Goal: Task Accomplishment & Management: Manage account settings

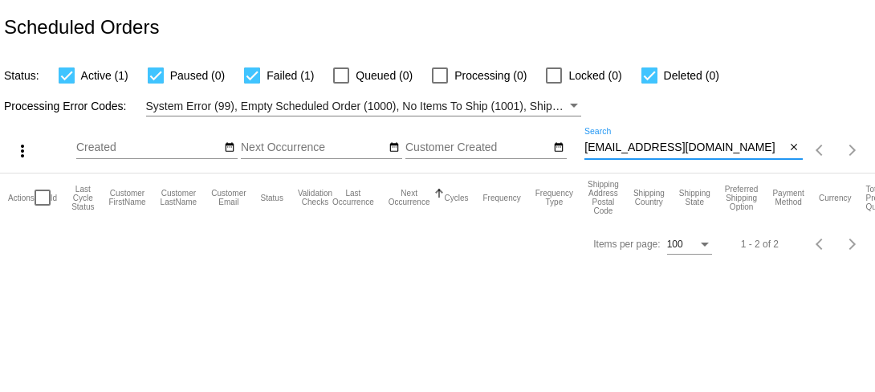
click at [595, 149] on input "bamboo422@gmail.com" at bounding box center [684, 147] width 201 height 13
paste input "gcalvery7"
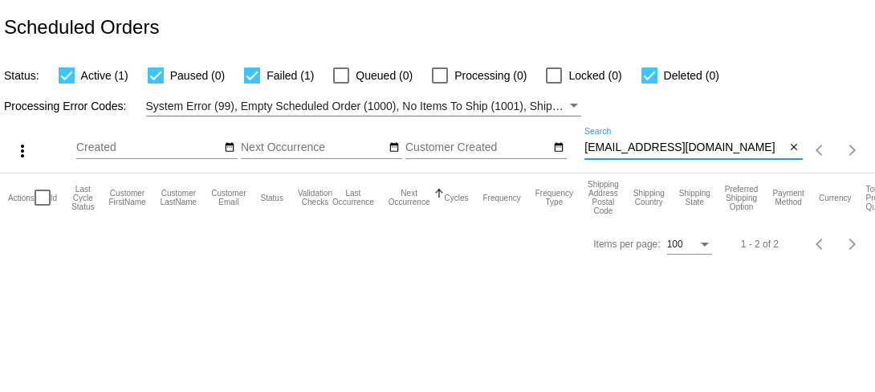
type input "gcalvery7@gmail.com"
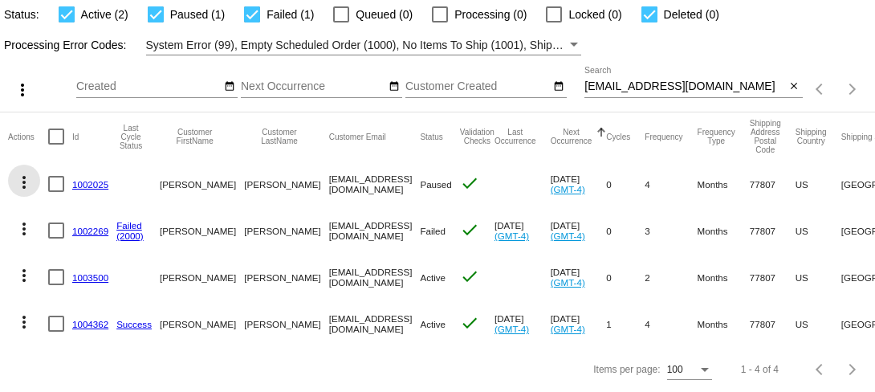
click at [23, 186] on mat-icon "more_vert" at bounding box center [23, 182] width 19 height 19
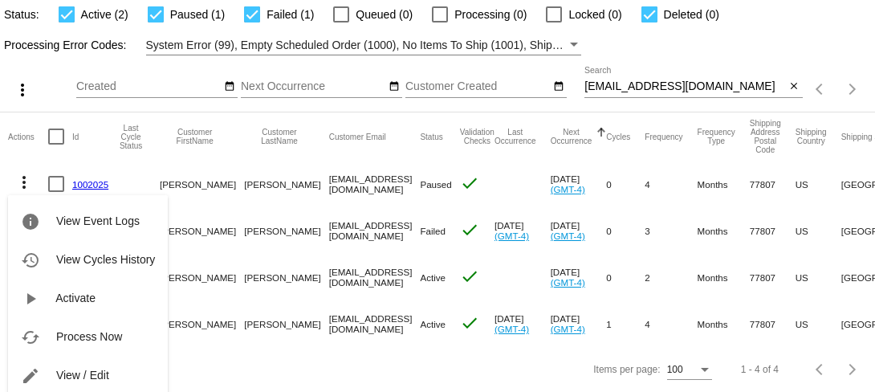
click at [40, 157] on div at bounding box center [437, 196] width 875 height 392
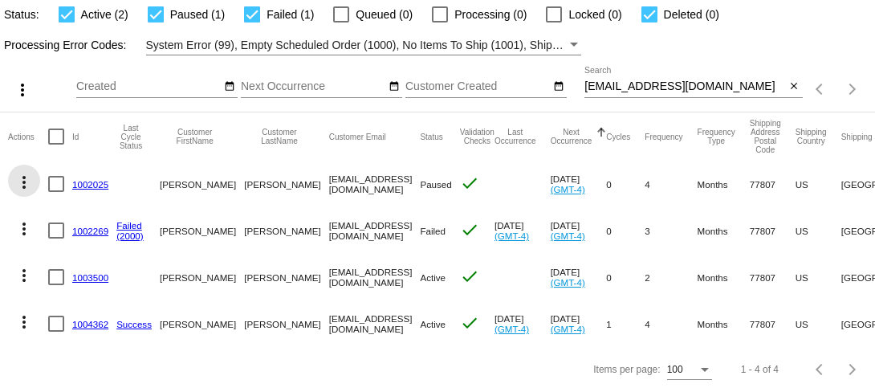
click at [26, 180] on mat-icon "more_vert" at bounding box center [23, 182] width 19 height 19
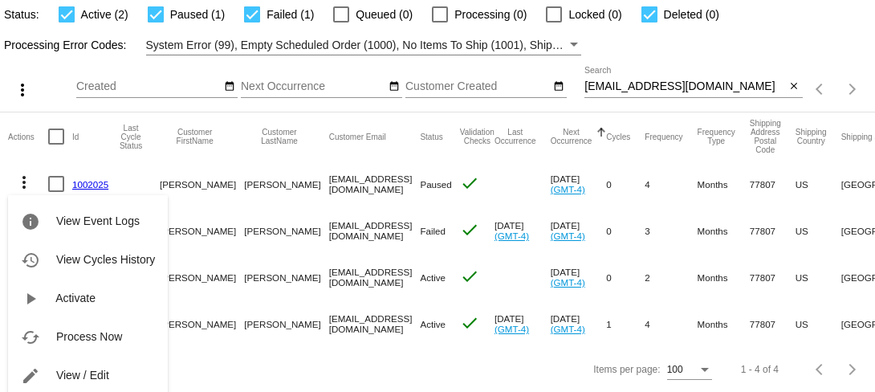
click at [271, 364] on div at bounding box center [437, 196] width 875 height 392
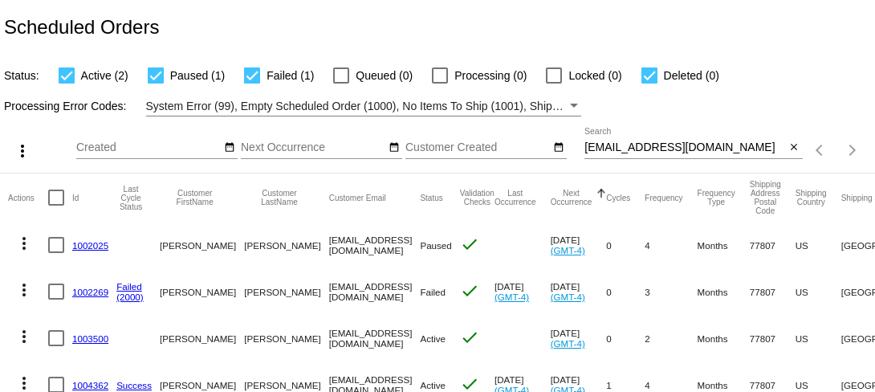
scroll to position [62, 0]
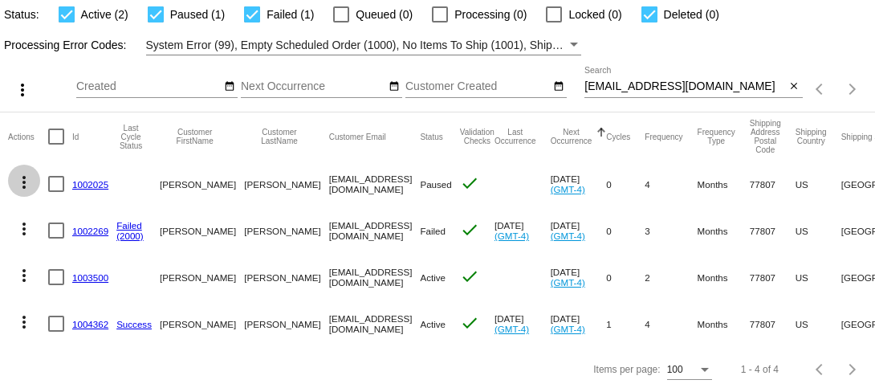
click at [23, 181] on mat-icon "more_vert" at bounding box center [23, 182] width 19 height 19
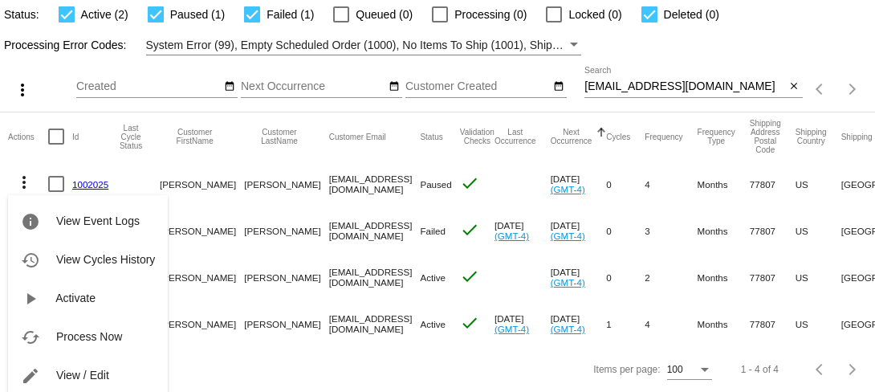
click at [23, 181] on div "info View Event Logs history View Cycles History play_arrow Activate cached Pro…" at bounding box center [88, 301] width 160 height 274
click at [43, 164] on div "info View Event Logs history View Cycles History play_arrow Activate cached Pro…" at bounding box center [88, 301] width 160 height 274
click at [55, 182] on div "info View Event Logs history View Cycles History play_arrow Activate cached Pro…" at bounding box center [88, 301] width 160 height 274
click at [106, 168] on div "info View Event Logs history View Cycles History play_arrow Activate cached Pro…" at bounding box center [88, 301] width 160 height 274
click at [184, 166] on div at bounding box center [437, 196] width 875 height 392
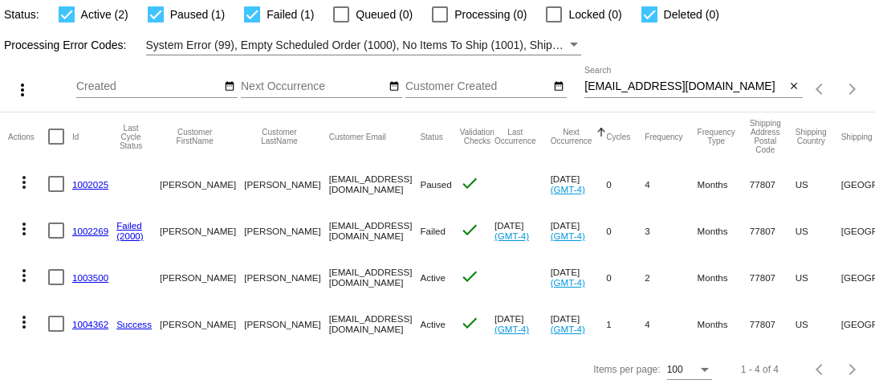
click at [25, 176] on mat-icon "more_vert" at bounding box center [23, 182] width 19 height 19
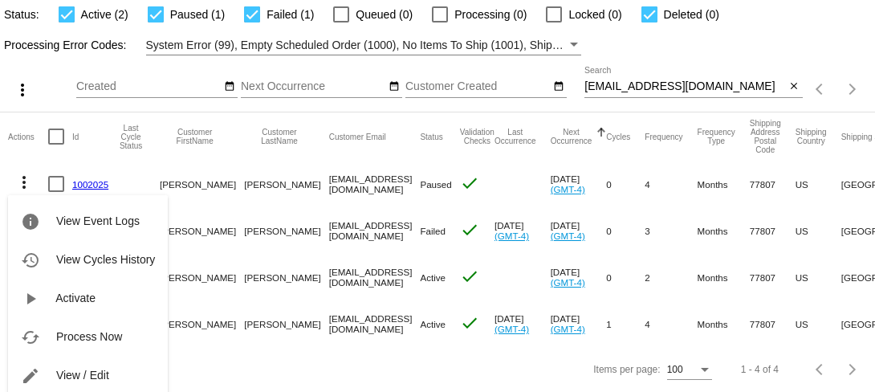
click at [259, 160] on div at bounding box center [437, 196] width 875 height 392
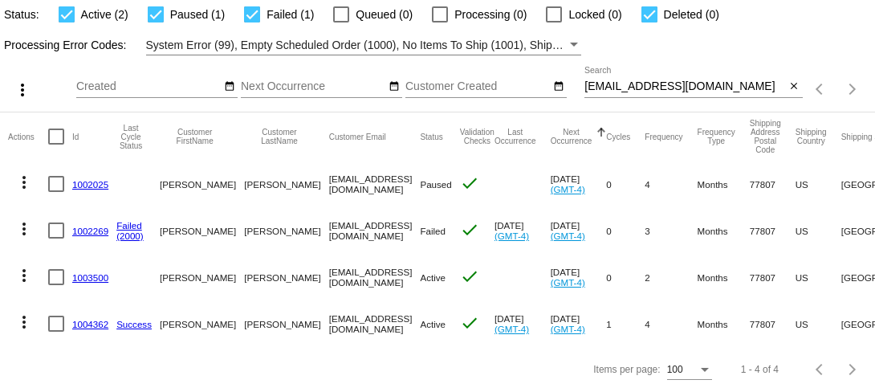
click at [55, 185] on div at bounding box center [56, 184] width 16 height 16
click at [55, 192] on input "checkbox" at bounding box center [55, 192] width 1 height 1
checkbox input "true"
click at [55, 234] on div at bounding box center [56, 230] width 16 height 16
click at [55, 238] on input "checkbox" at bounding box center [55, 238] width 1 height 1
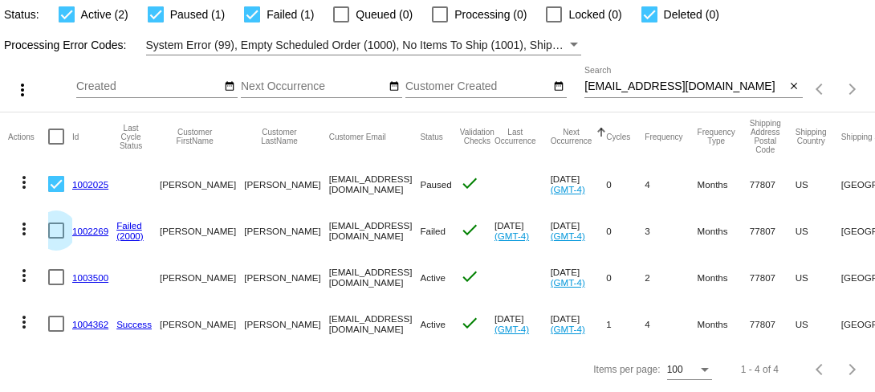
checkbox input "true"
click at [55, 282] on div at bounding box center [56, 277] width 16 height 16
click at [55, 285] on input "checkbox" at bounding box center [55, 285] width 1 height 1
checkbox input "true"
click at [23, 93] on mat-icon "more_vert" at bounding box center [22, 89] width 19 height 19
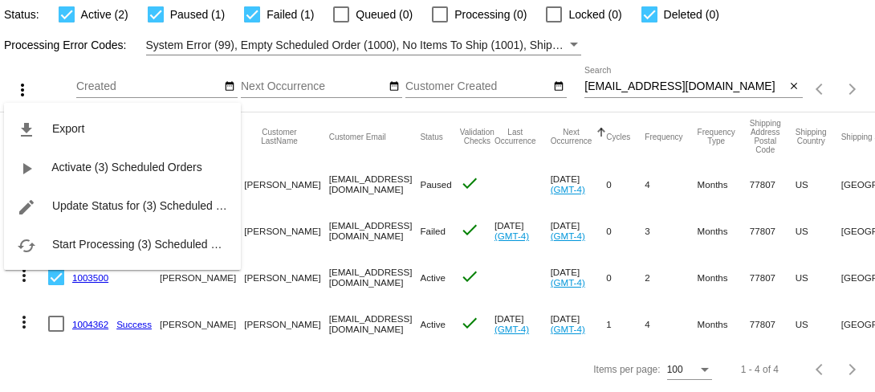
click at [147, 64] on div at bounding box center [437, 196] width 875 height 392
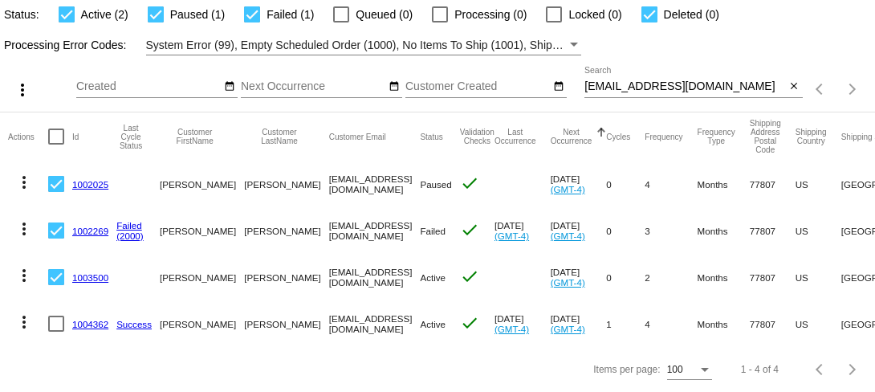
click at [56, 185] on div at bounding box center [56, 184] width 16 height 16
click at [56, 192] on input "checkbox" at bounding box center [55, 192] width 1 height 1
checkbox input "false"
click at [54, 242] on mat-cell at bounding box center [60, 230] width 24 height 47
click at [54, 236] on div at bounding box center [56, 230] width 16 height 16
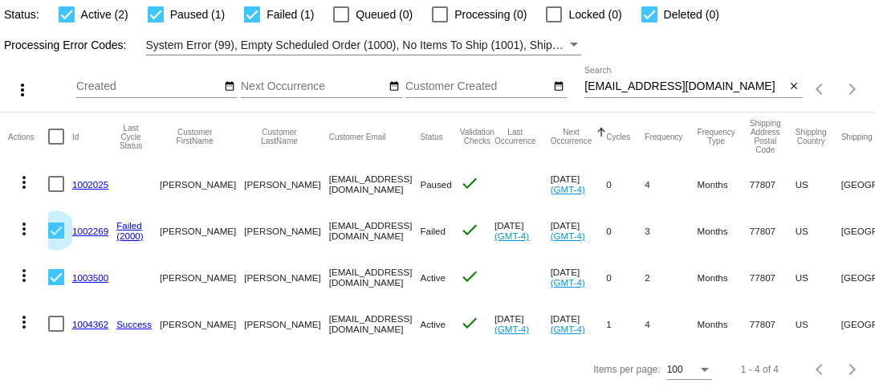
click at [55, 238] on input "checkbox" at bounding box center [55, 238] width 1 height 1
checkbox input "false"
click at [54, 274] on div at bounding box center [56, 277] width 16 height 16
click at [55, 285] on input "checkbox" at bounding box center [55, 285] width 1 height 1
checkbox input "false"
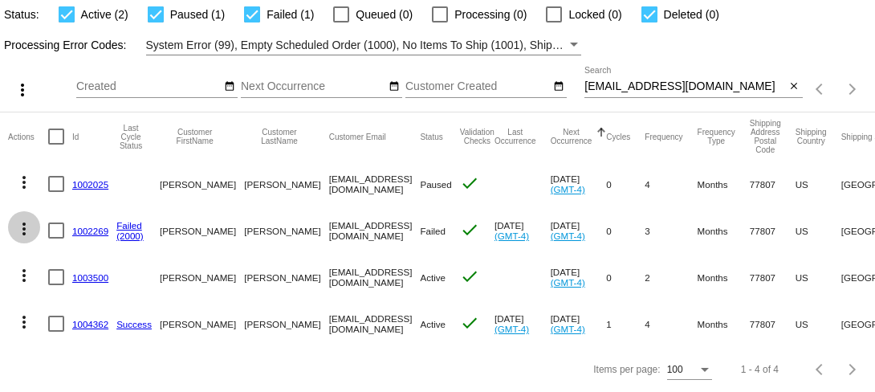
click at [25, 229] on mat-icon "more_vert" at bounding box center [23, 228] width 19 height 19
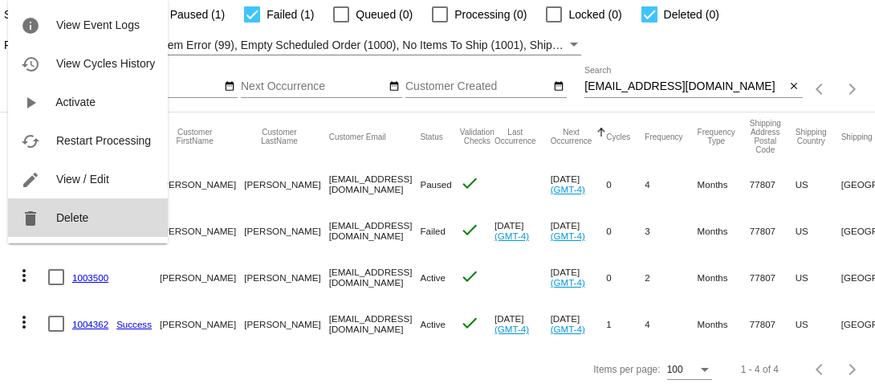
click at [56, 224] on button "delete Delete" at bounding box center [88, 217] width 160 height 39
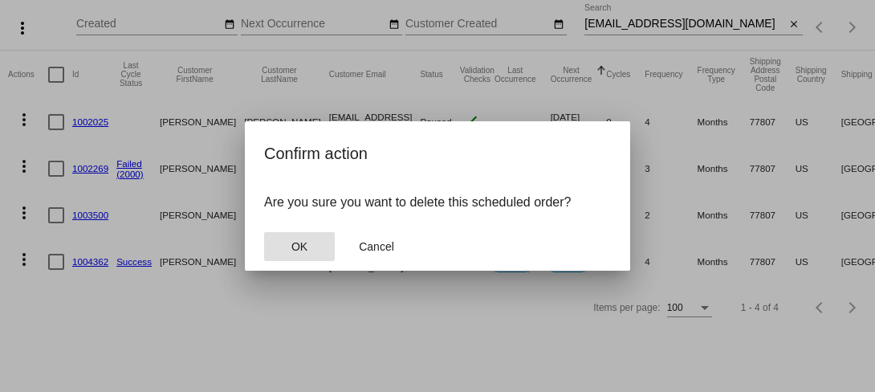
click at [291, 243] on span "OK" at bounding box center [299, 246] width 16 height 13
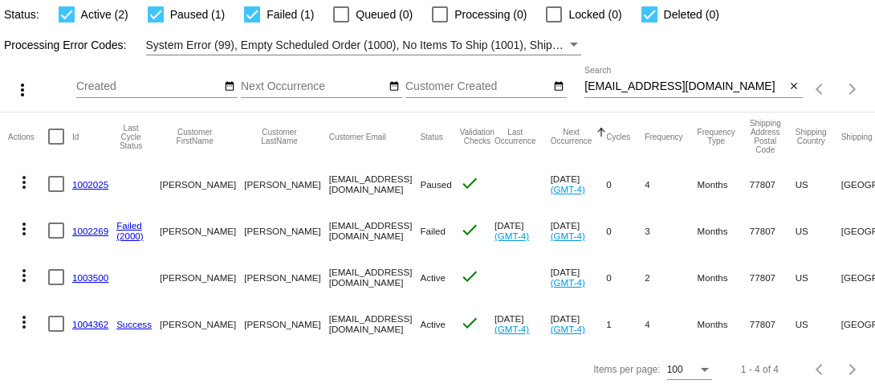
scroll to position [15, 0]
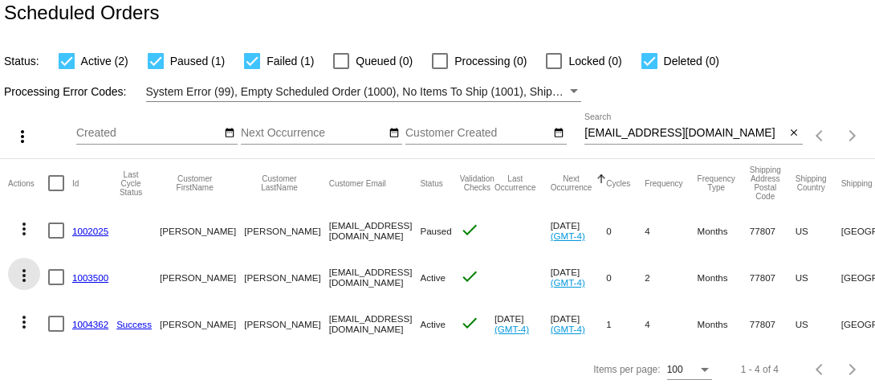
click at [26, 275] on mat-icon "more_vert" at bounding box center [23, 275] width 19 height 19
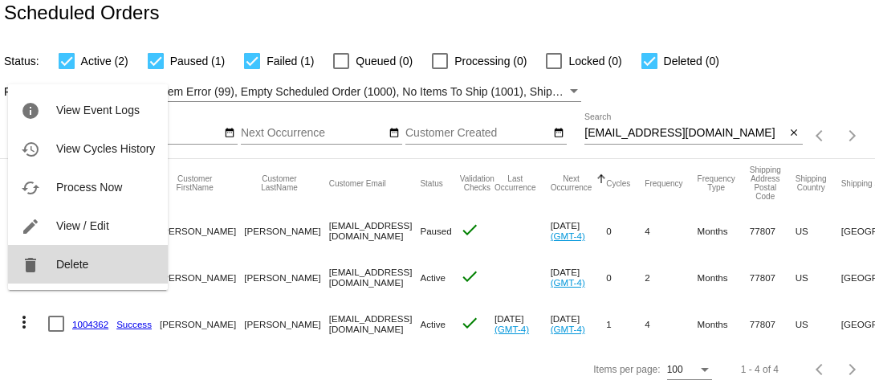
click at [52, 274] on button "delete Delete" at bounding box center [88, 264] width 160 height 39
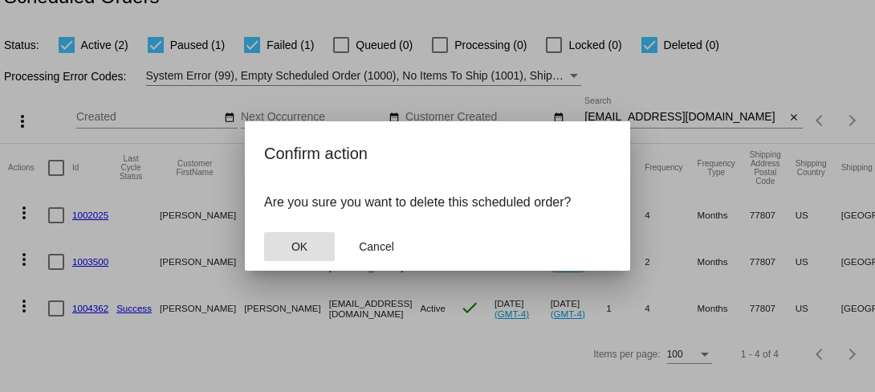
click at [311, 245] on button "OK" at bounding box center [299, 246] width 71 height 29
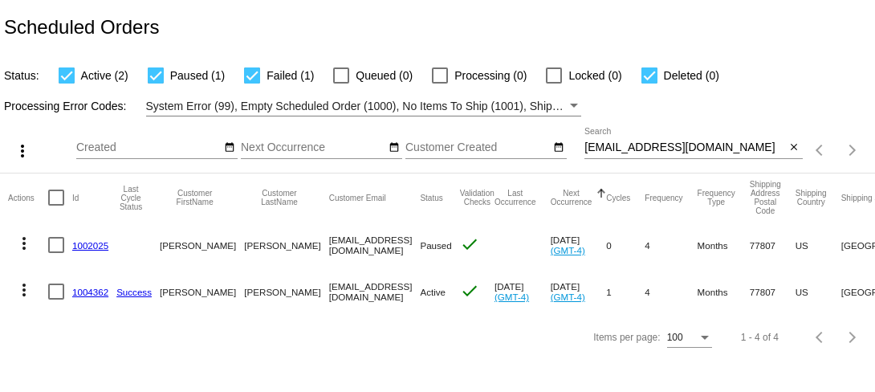
scroll to position [0, 0]
click at [25, 244] on mat-icon "more_vert" at bounding box center [23, 243] width 19 height 19
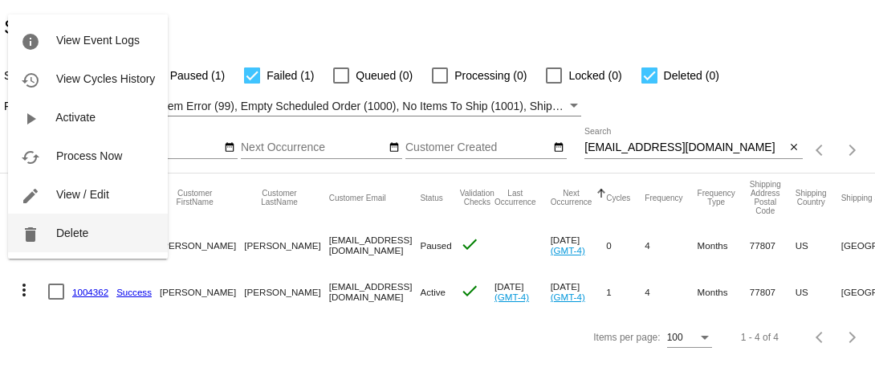
click at [53, 238] on button "delete Delete" at bounding box center [88, 232] width 160 height 39
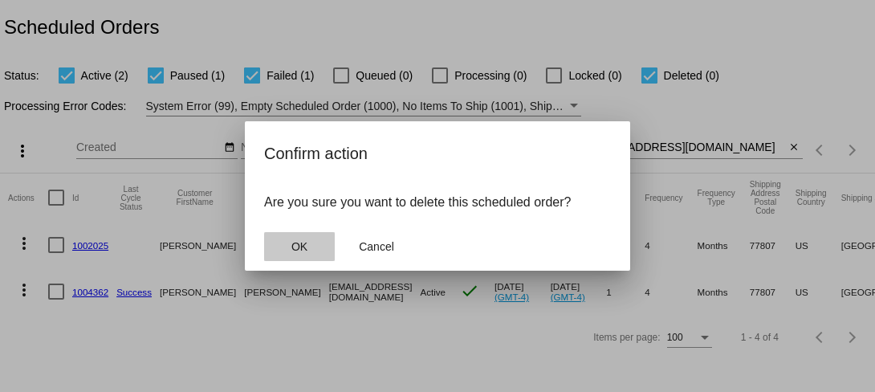
click at [319, 247] on button "OK" at bounding box center [299, 246] width 71 height 29
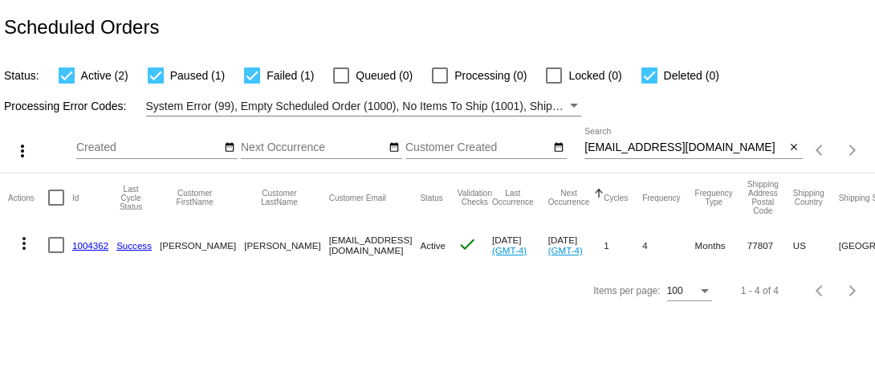
click at [623, 150] on input "gcalvery7@gmail.com" at bounding box center [684, 147] width 201 height 13
paste input "barrykris_hames@yahoo"
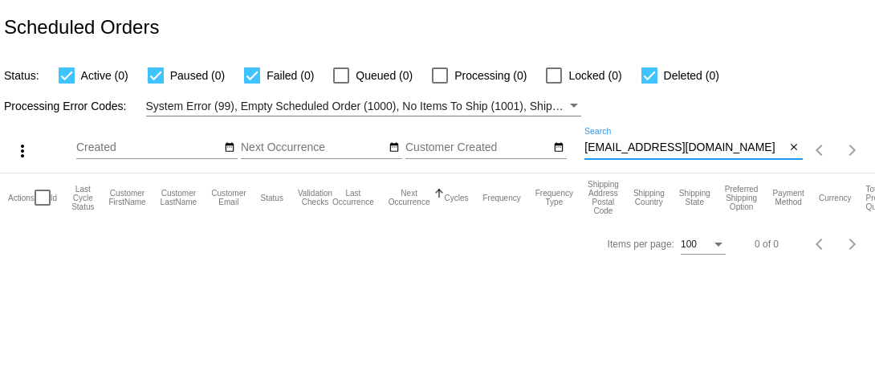
type input "barrykris_hames@yahoo.com"
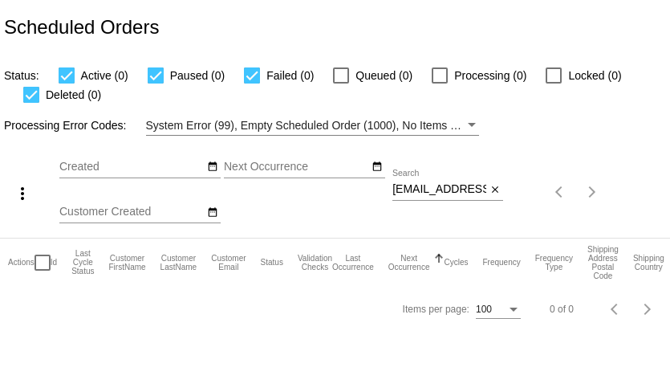
click at [444, 190] on input "barrykris_hames@yahoo.com" at bounding box center [439, 189] width 94 height 13
paste input "Lindamolter"
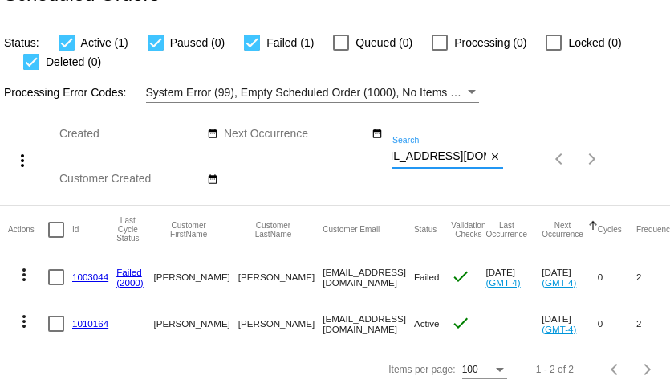
type input "Lindamolter@yahoo.com"
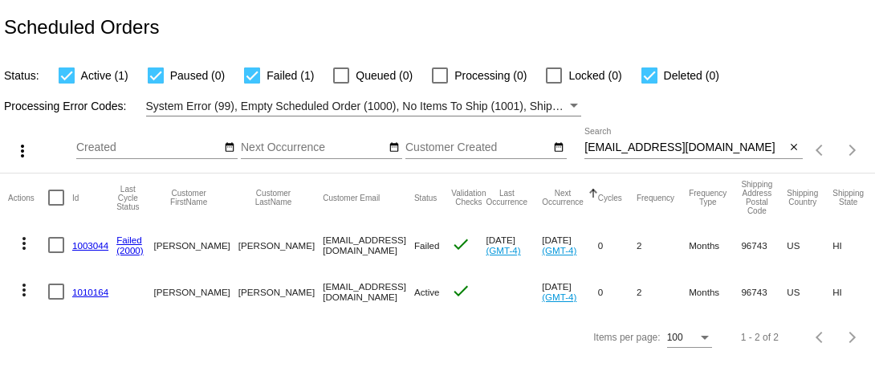
click at [19, 239] on mat-icon "more_vert" at bounding box center [23, 243] width 19 height 19
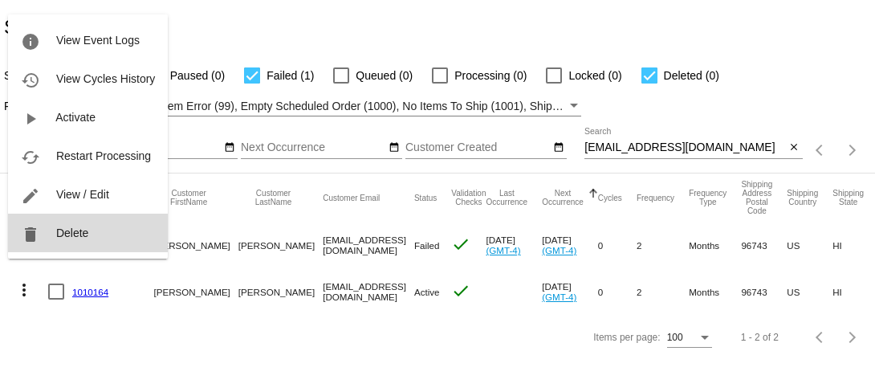
click at [67, 234] on span "Delete" at bounding box center [72, 232] width 32 height 13
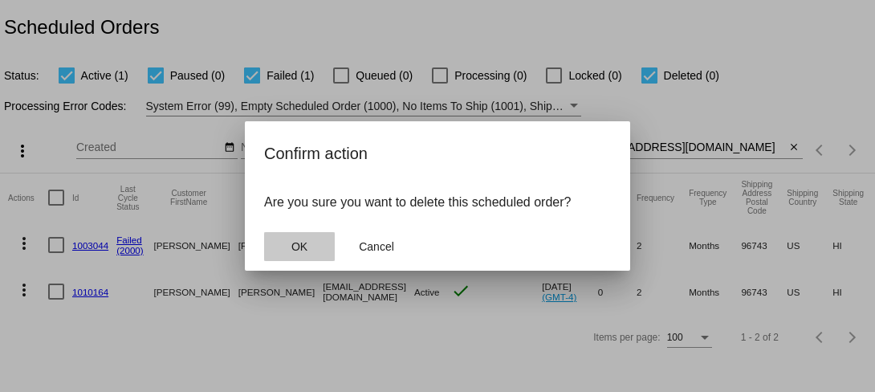
click at [300, 241] on span "OK" at bounding box center [299, 246] width 16 height 13
